Goal: Transaction & Acquisition: Obtain resource

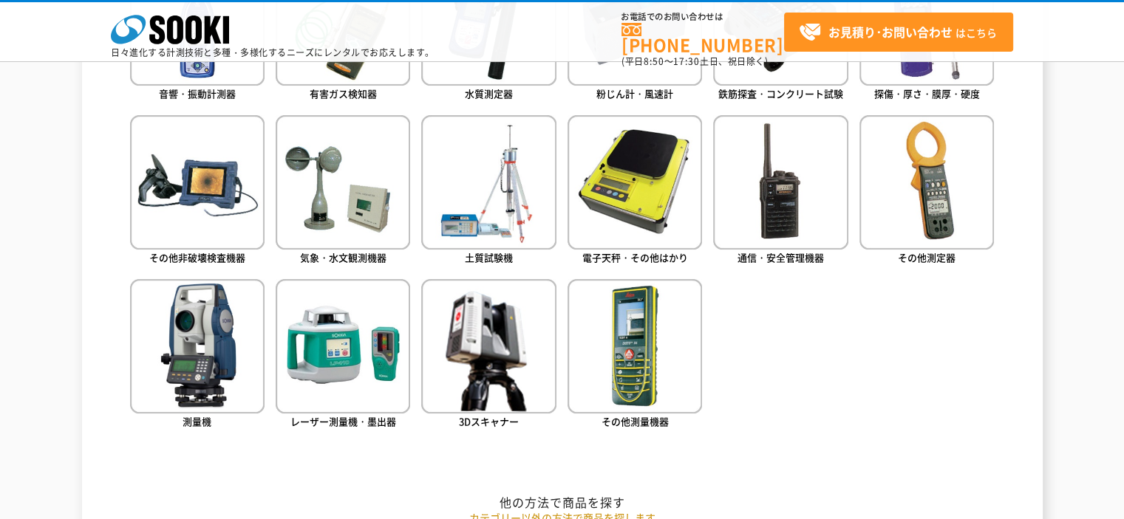
scroll to position [813, 0]
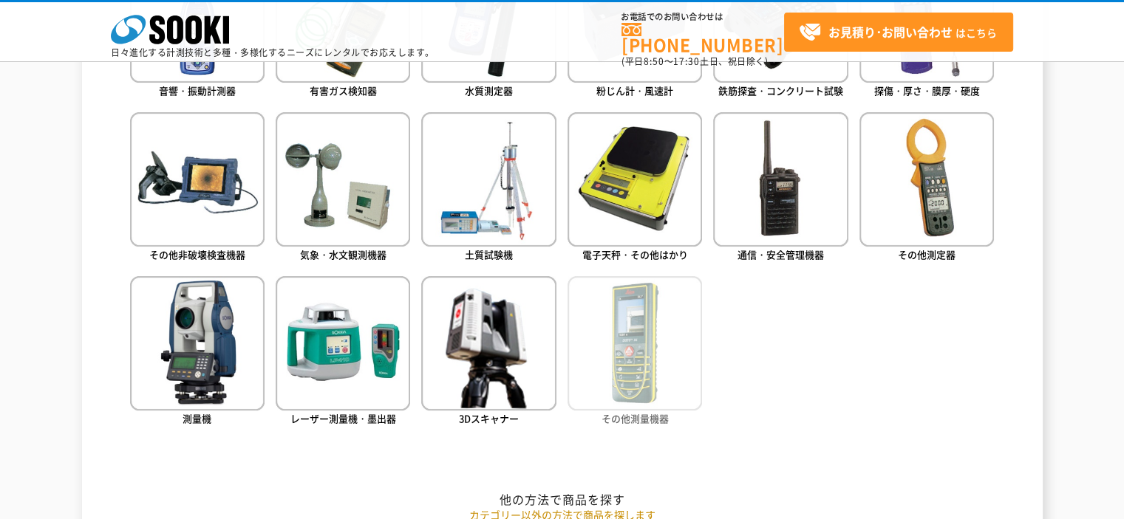
click at [632, 420] on span "その他測量機器" at bounding box center [634, 419] width 67 height 14
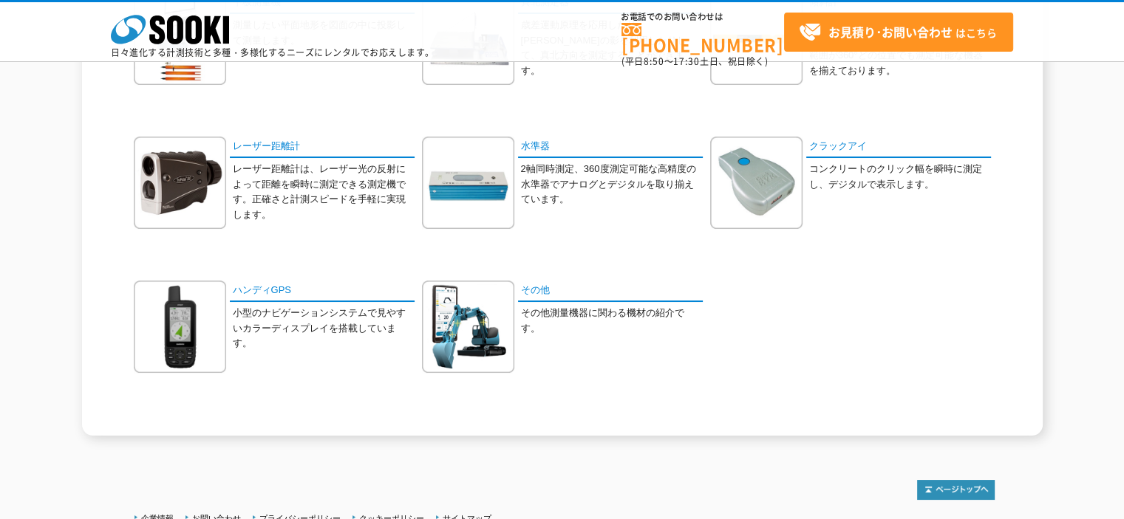
scroll to position [222, 0]
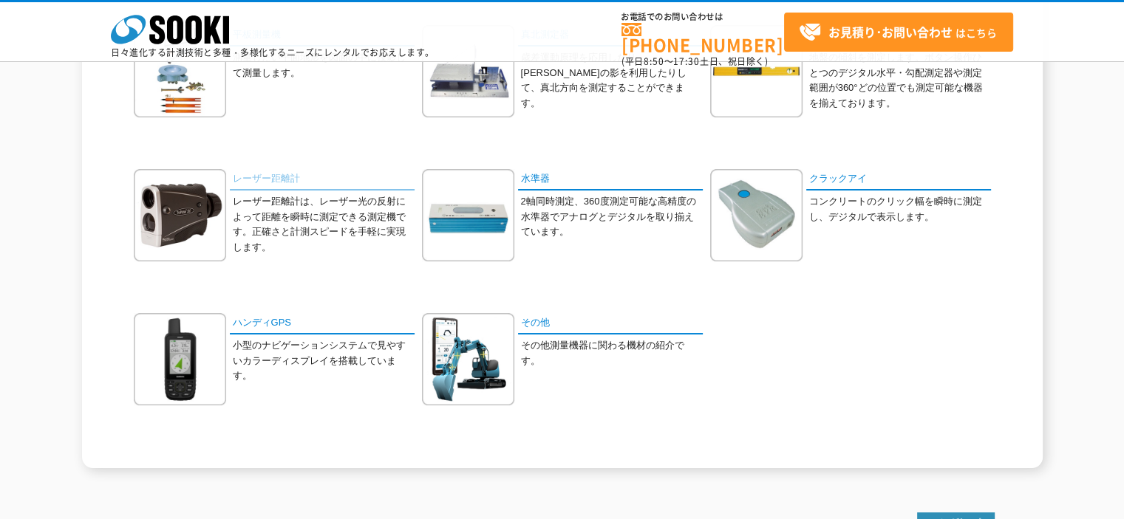
click at [266, 176] on link "レーザー距離計" at bounding box center [322, 179] width 185 height 21
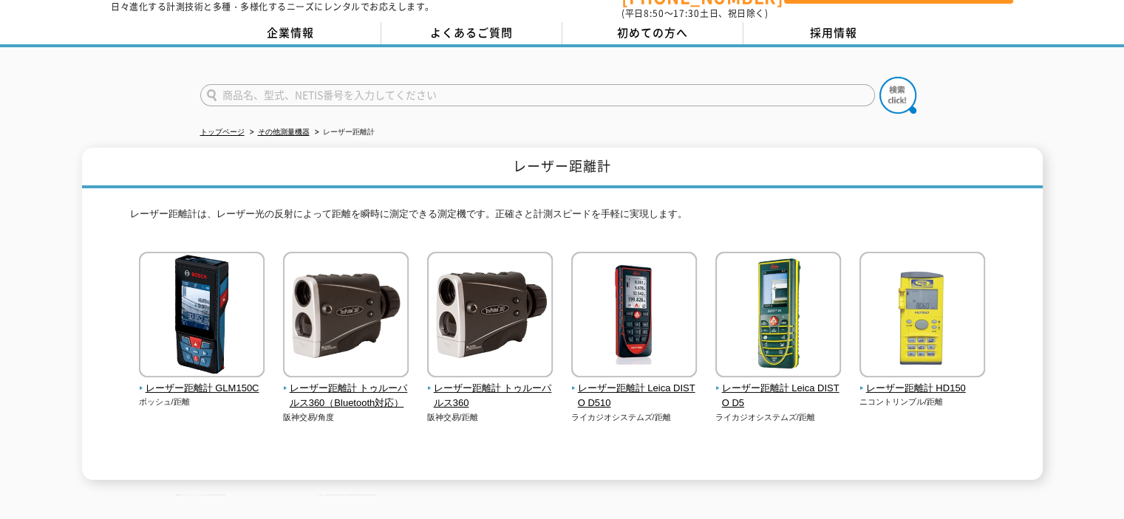
scroll to position [74, 0]
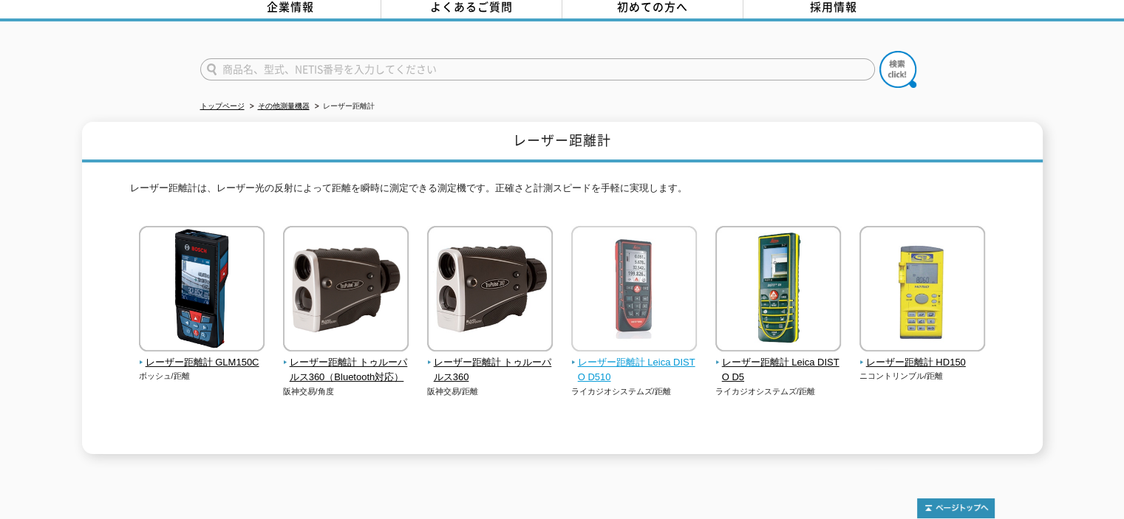
click at [604, 361] on span "レーザー距離計 Leica DISTO D510" at bounding box center [634, 370] width 126 height 31
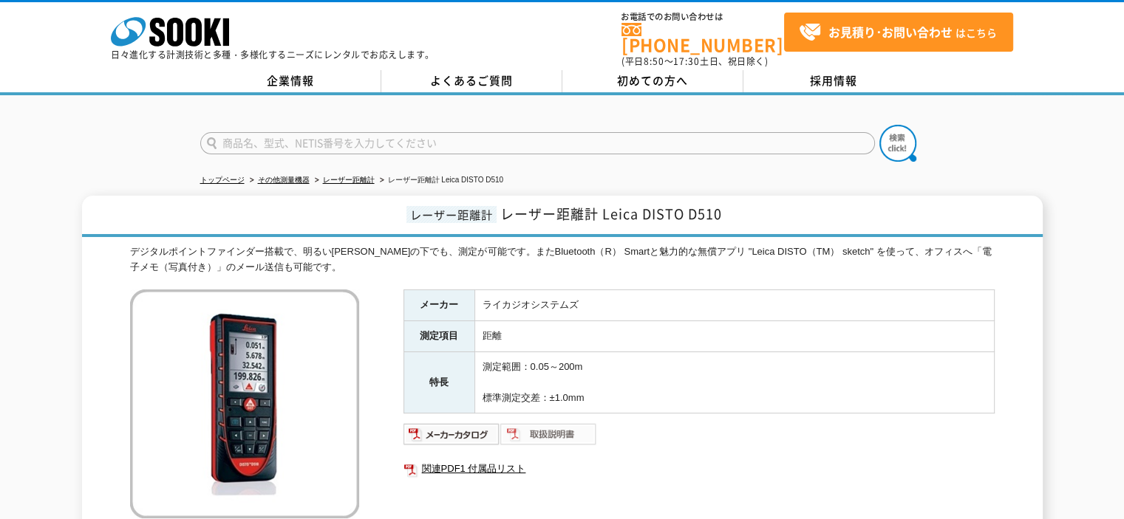
click at [539, 424] on img at bounding box center [548, 435] width 97 height 24
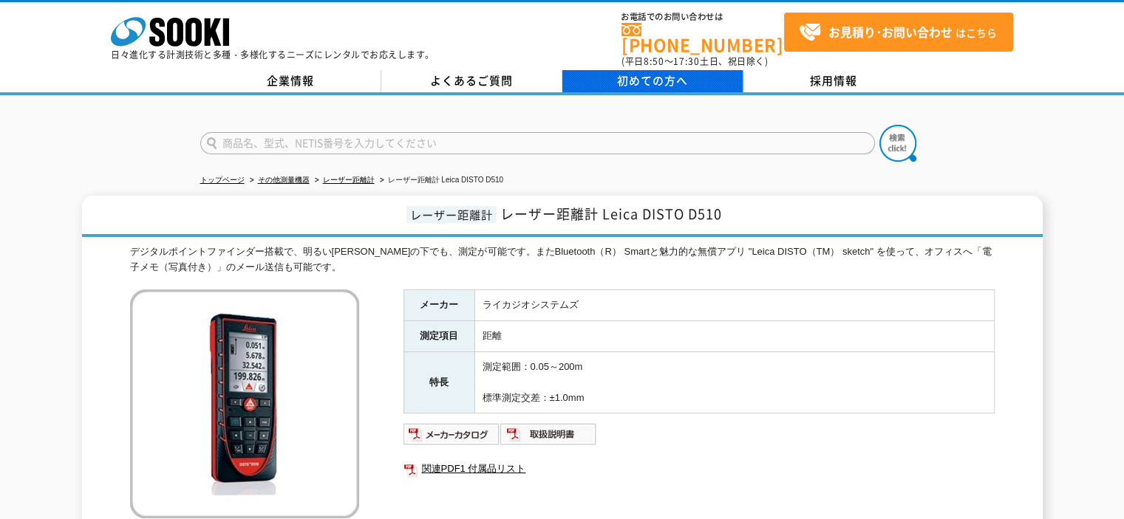
click at [621, 73] on span "初めての方へ" at bounding box center [652, 80] width 71 height 16
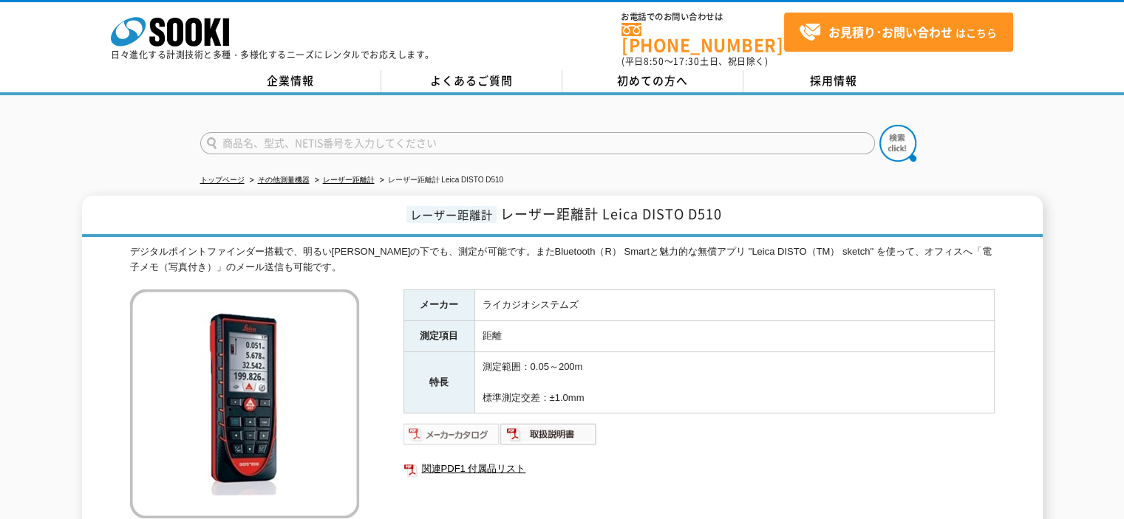
click at [462, 423] on img at bounding box center [451, 435] width 97 height 24
click at [523, 423] on img at bounding box center [548, 435] width 97 height 24
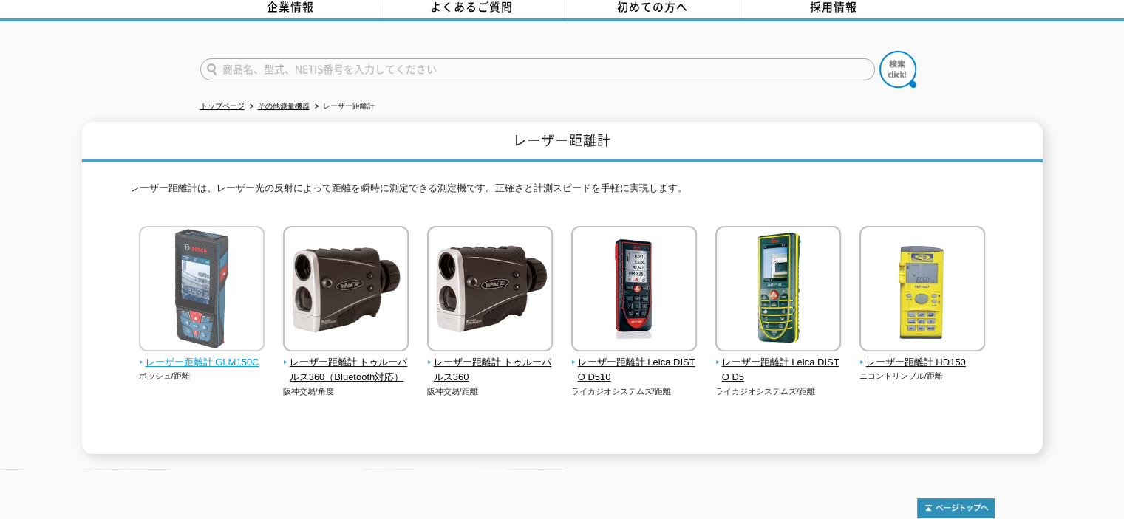
click at [193, 355] on span "レーザー距離計 GLM150C" at bounding box center [202, 363] width 126 height 16
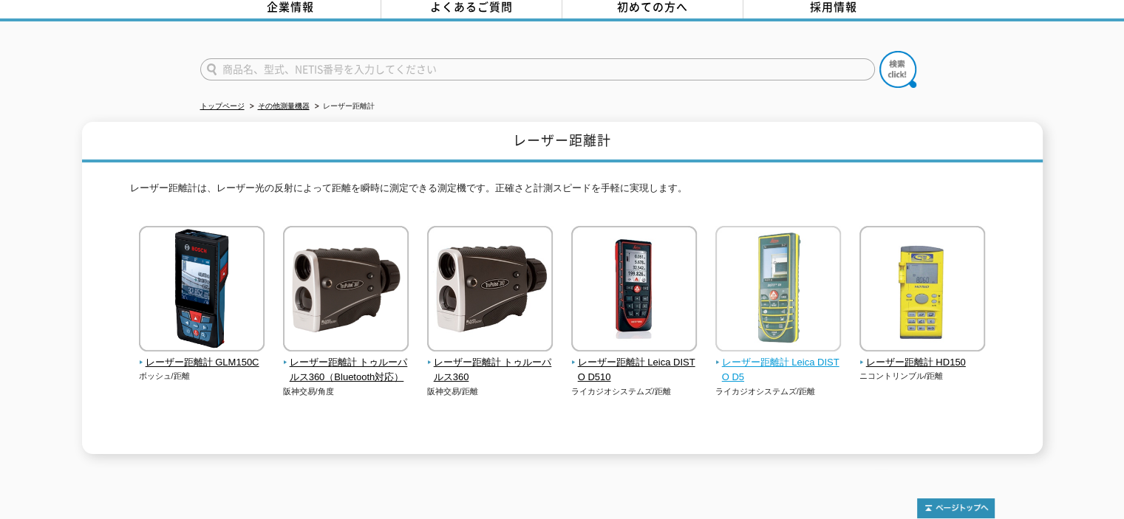
click at [749, 357] on span "レーザー距離計 Leica DISTO D5" at bounding box center [778, 370] width 126 height 31
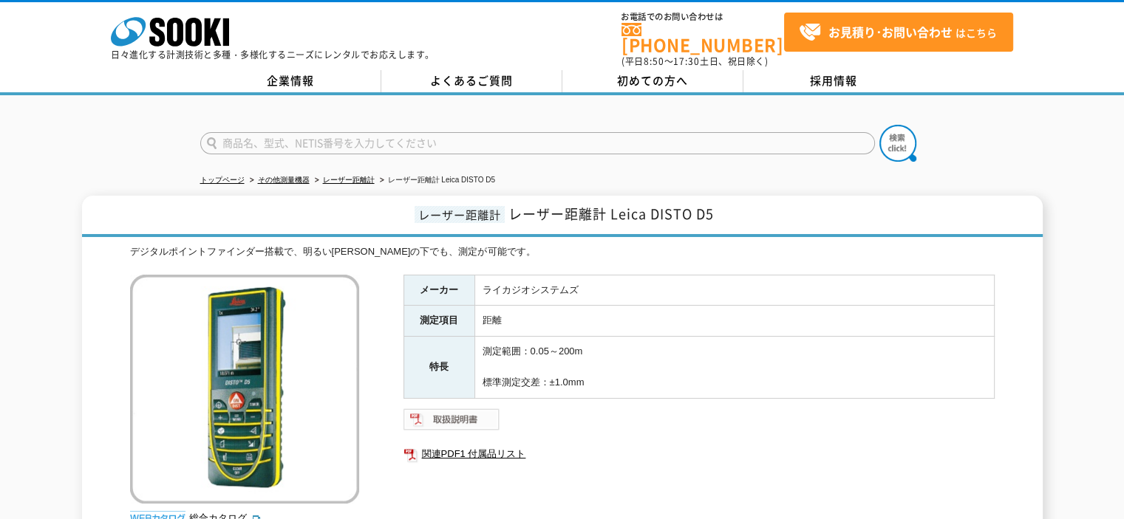
click at [457, 408] on img at bounding box center [451, 420] width 97 height 24
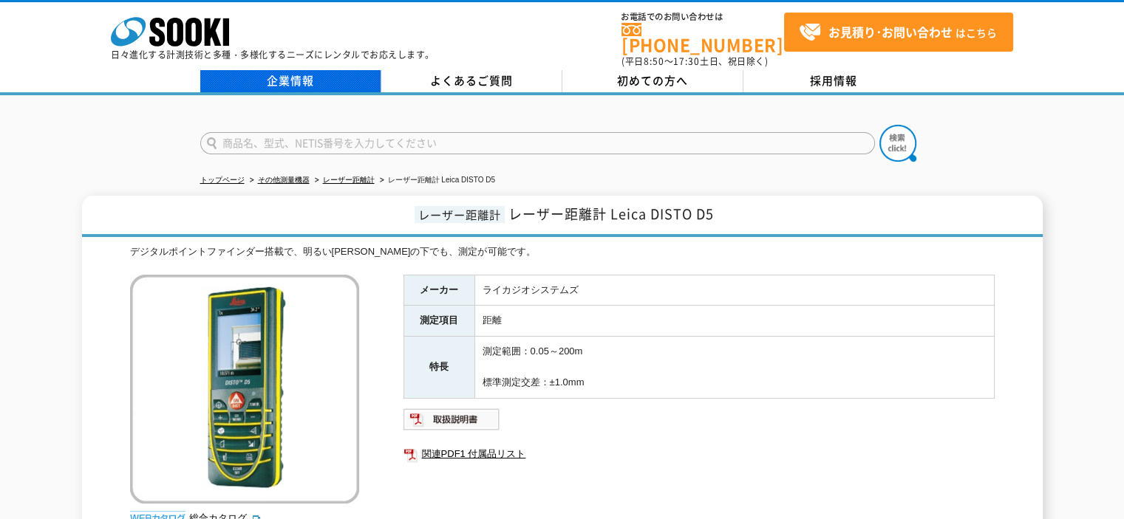
click at [301, 70] on link "企業情報" at bounding box center [290, 81] width 181 height 22
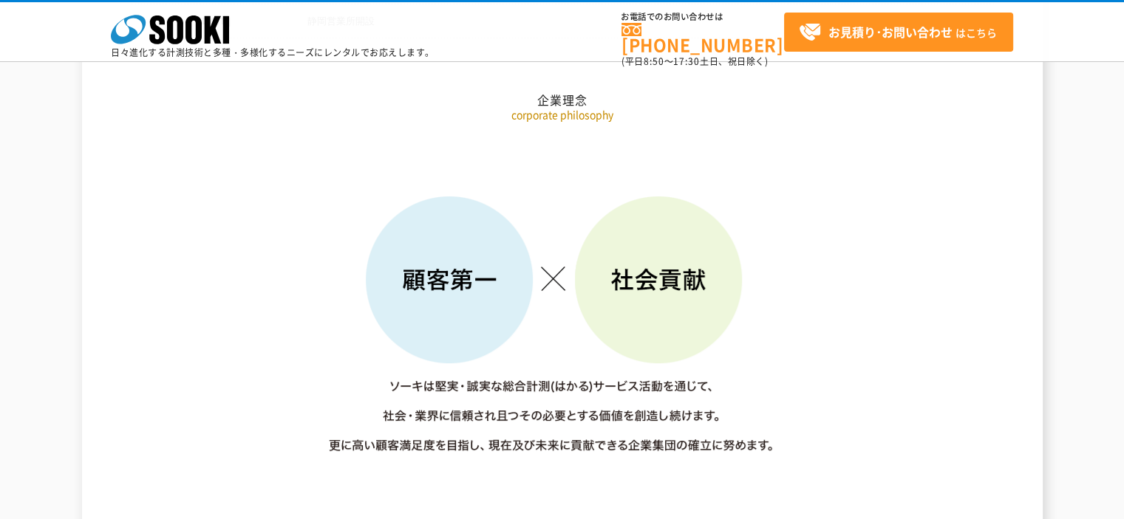
scroll to position [1847, 0]
